Goal: Task Accomplishment & Management: Complete application form

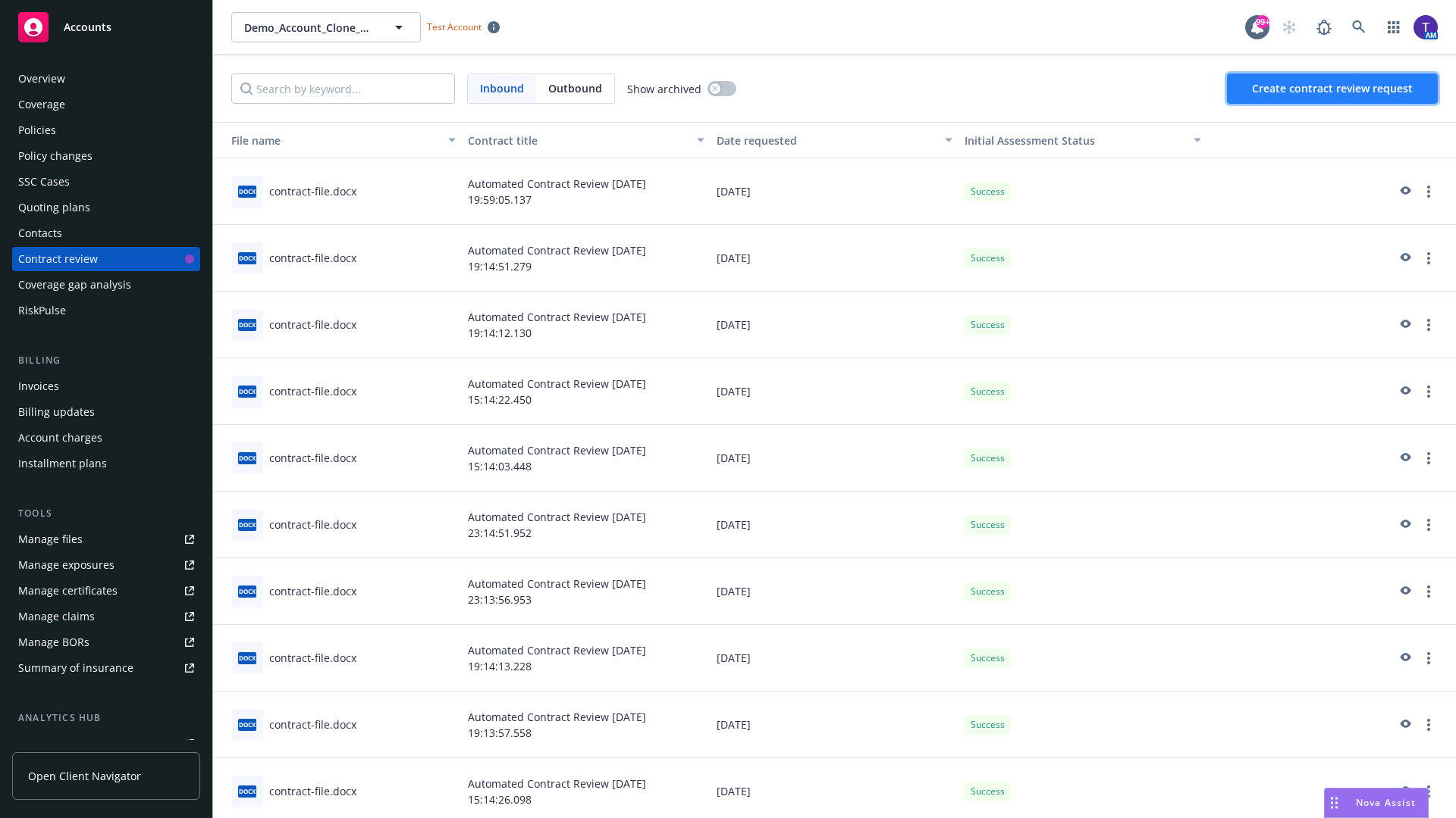
click at [1333, 89] on span "Create contract review request" at bounding box center [1333, 88] width 161 height 14
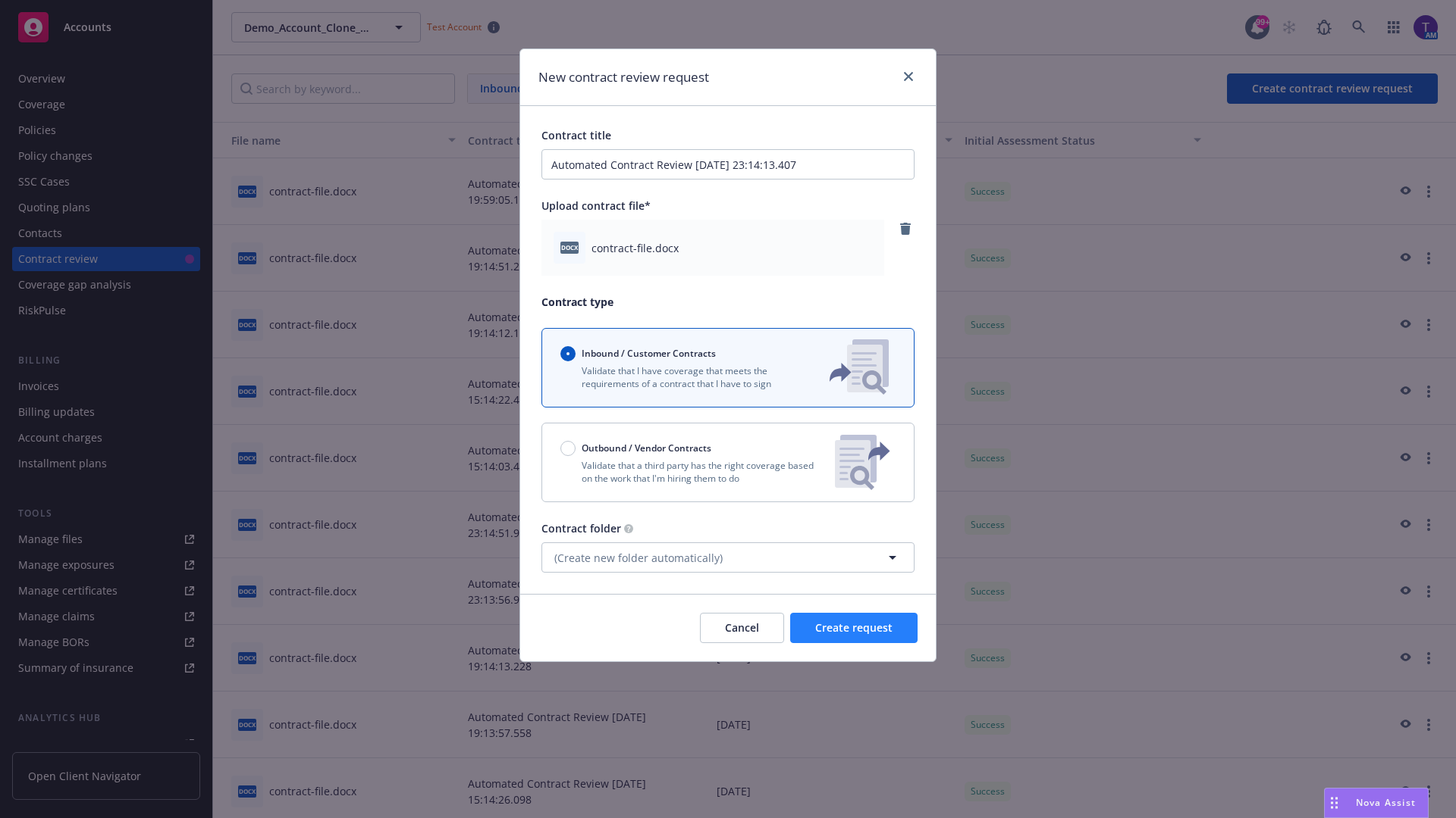
type input "Automated Contract Review 08-11-2025 23:14:13.407"
click at [854, 629] on span "Create request" at bounding box center [854, 628] width 78 height 14
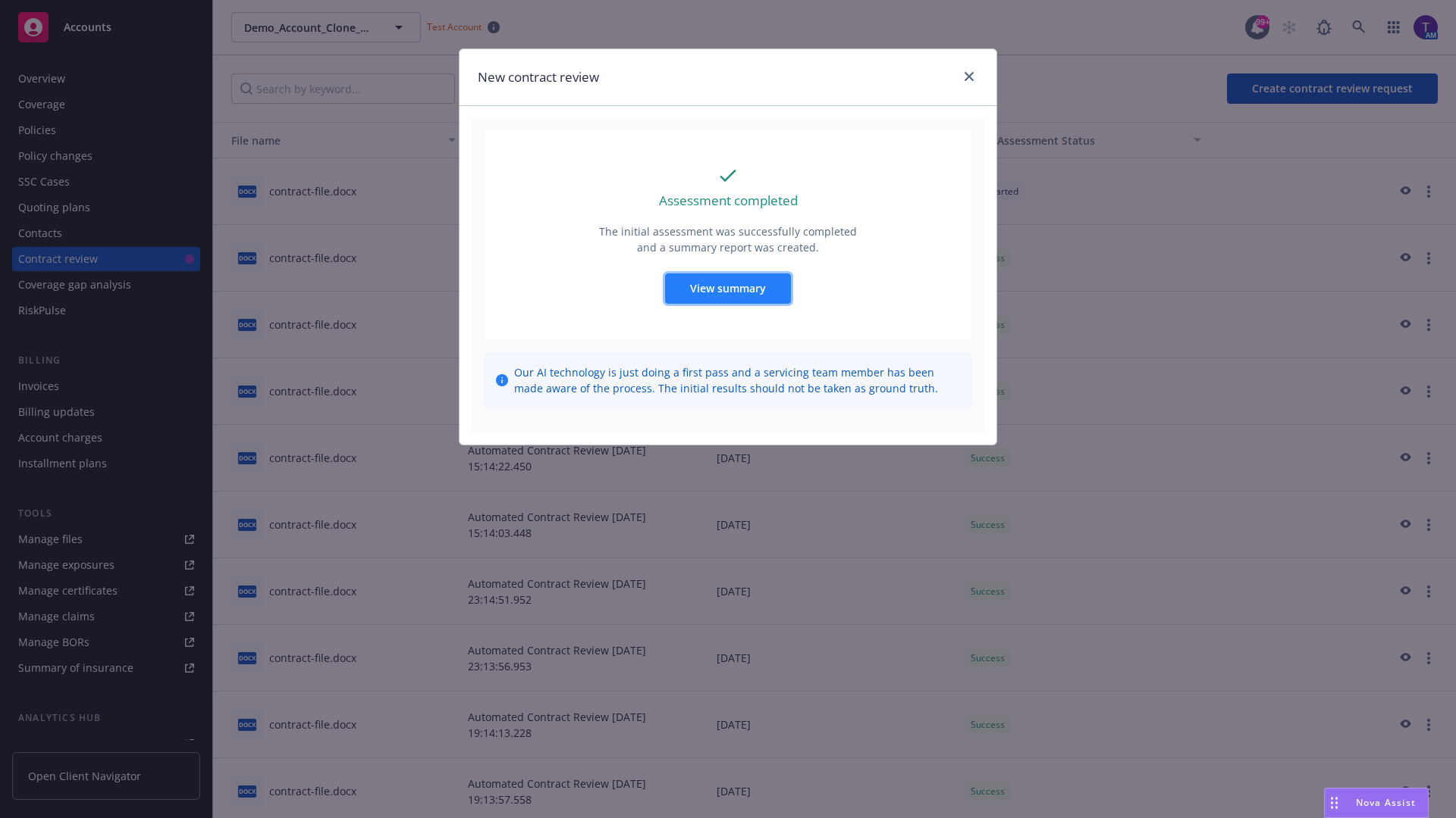
click at [728, 288] on span "View summary" at bounding box center [728, 288] width 76 height 14
